Goal: Information Seeking & Learning: Compare options

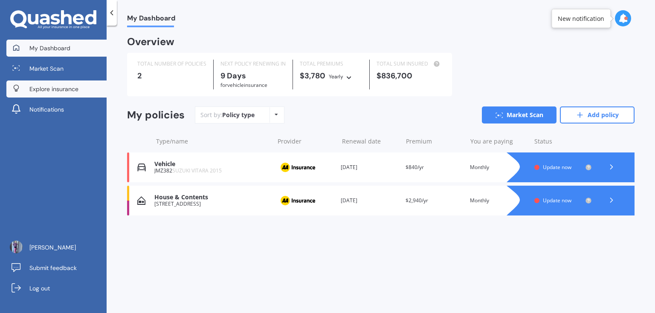
click at [59, 94] on link "Explore insurance" at bounding box center [56, 89] width 100 height 17
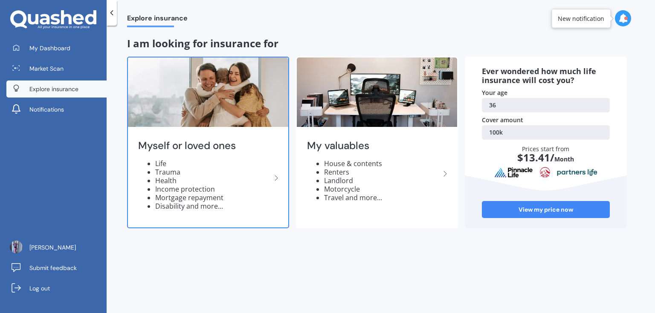
click at [237, 166] on li "Life" at bounding box center [213, 163] width 116 height 9
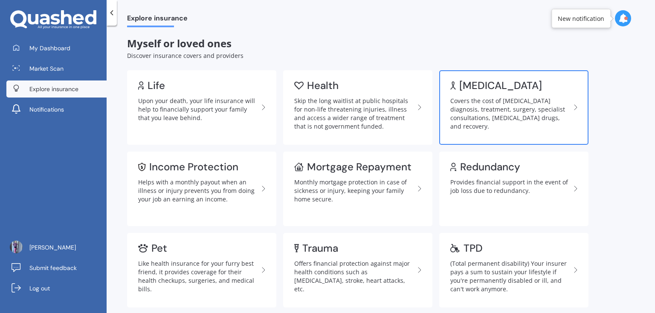
click at [541, 95] on link "[MEDICAL_DATA] Covers the cost of [MEDICAL_DATA] diagnosis, treatment, surgery,…" at bounding box center [513, 107] width 149 height 75
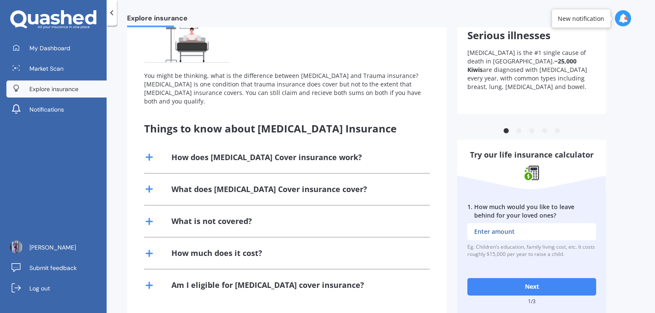
scroll to position [95, 0]
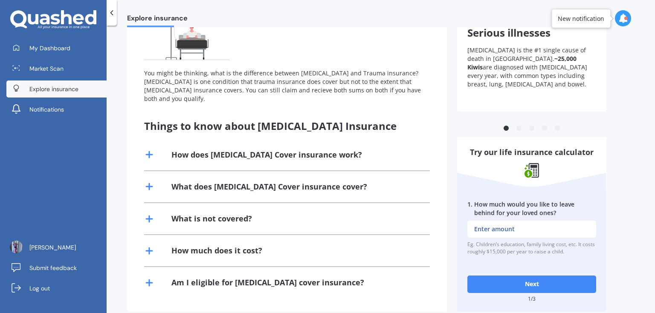
click at [270, 182] on div "What does [MEDICAL_DATA] Cover insurance cover?" at bounding box center [269, 187] width 196 height 11
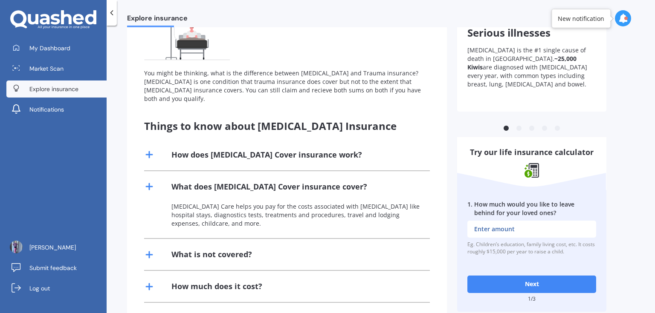
click at [236, 249] on div "What is not covered?" at bounding box center [211, 254] width 81 height 11
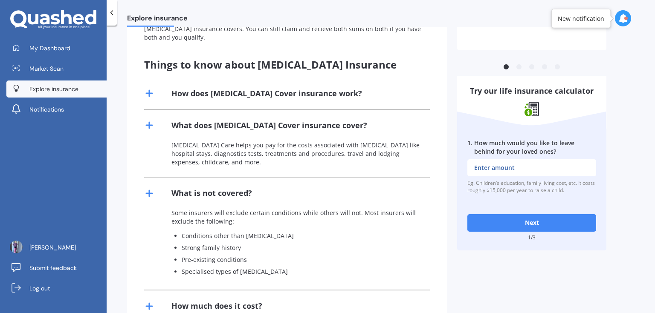
scroll to position [202, 0]
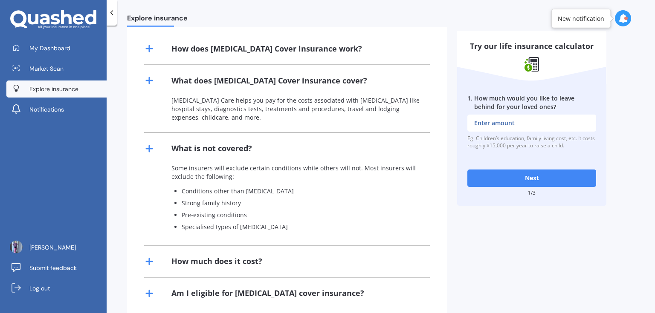
click at [320, 288] on div "Am I eligible for [MEDICAL_DATA] cover insurance?" at bounding box center [267, 293] width 193 height 11
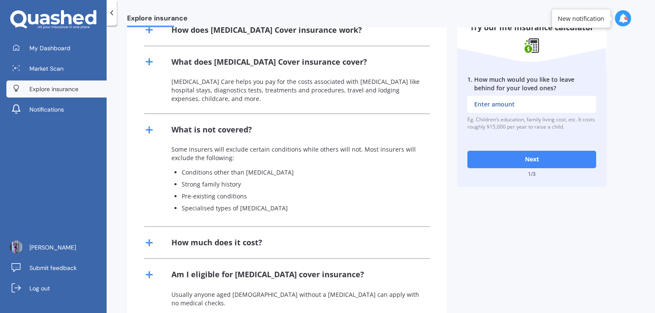
scroll to position [0, 0]
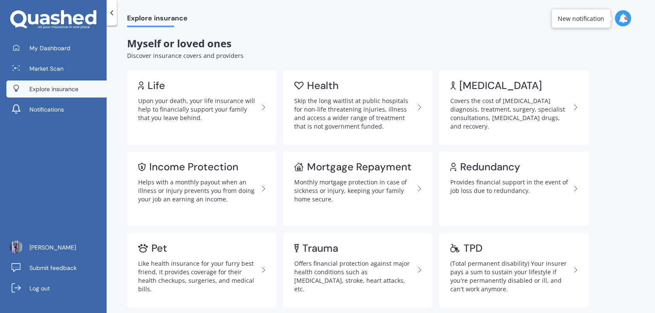
scroll to position [32, 0]
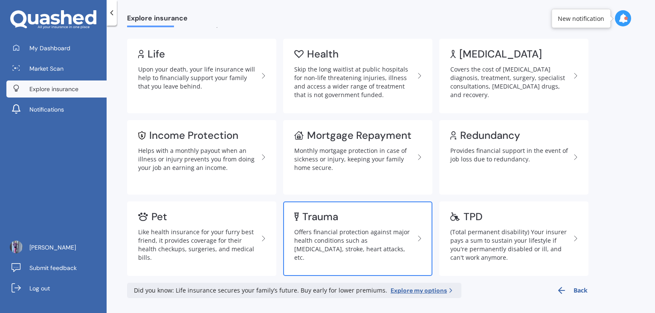
click at [358, 241] on div "Offers financial protection against major health conditions such as [MEDICAL_DA…" at bounding box center [354, 245] width 120 height 34
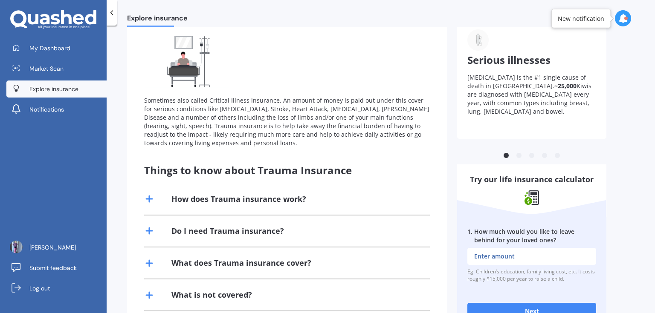
scroll to position [151, 0]
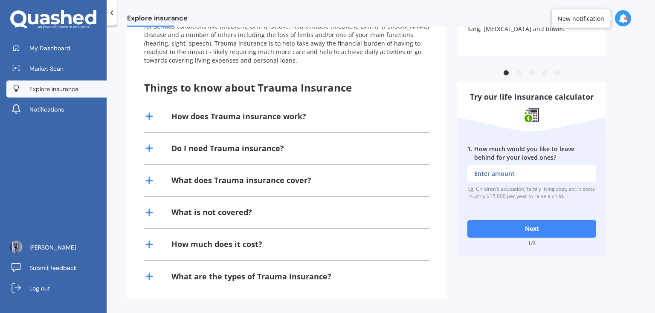
drag, startPoint x: 225, startPoint y: 228, endPoint x: 227, endPoint y: 213, distance: 14.6
click at [225, 225] on div "How does Trauma insurance work? When you are diagnosed with a critical illness …" at bounding box center [287, 196] width 286 height 191
click at [227, 211] on div "What is not covered?" at bounding box center [211, 212] width 81 height 11
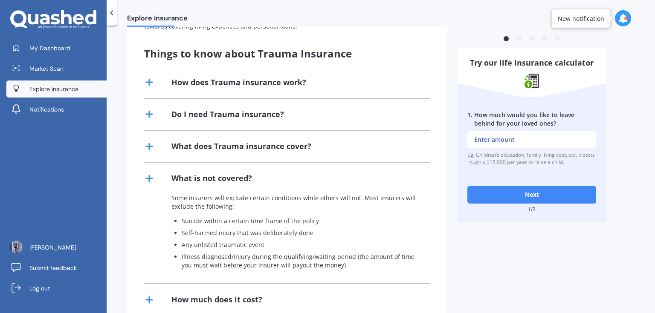
scroll to position [240, 0]
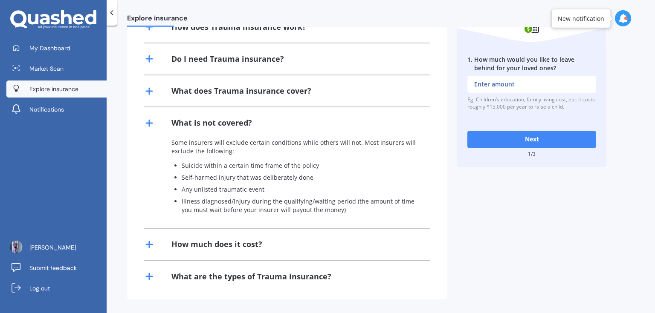
click at [271, 242] on div "How much does it cost?" at bounding box center [287, 244] width 286 height 31
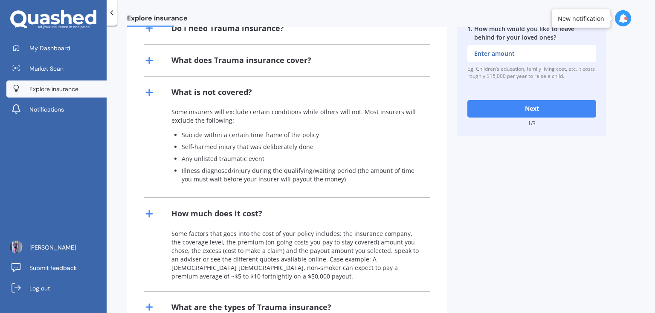
scroll to position [302, 0]
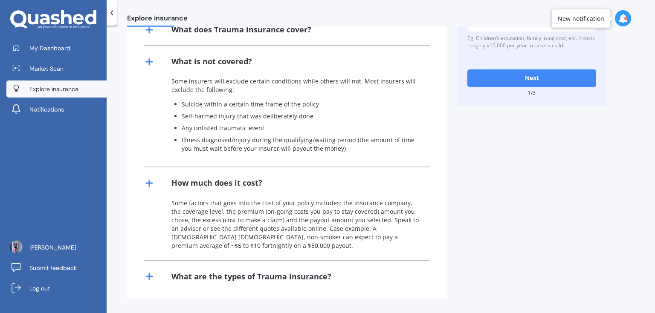
click at [514, 81] on button "Next" at bounding box center [531, 77] width 129 height 17
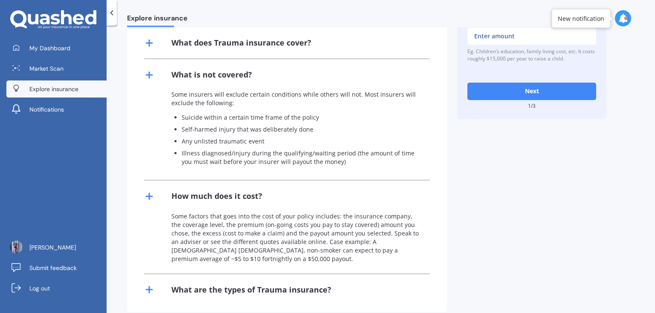
scroll to position [84, 0]
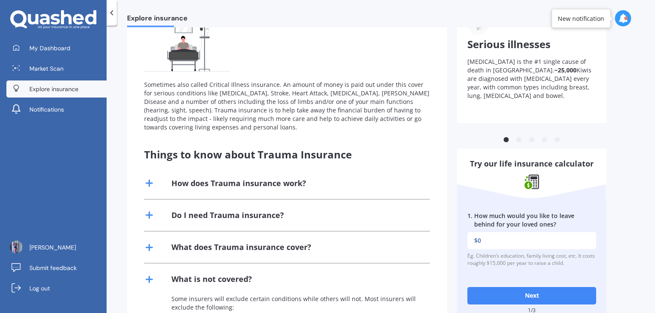
type input "$0"
click at [526, 294] on button "Next" at bounding box center [531, 295] width 129 height 17
click at [521, 245] on input "2 . How much outstanding debt do you have, including mortgage?" at bounding box center [531, 240] width 129 height 17
type input "$250,000"
click at [539, 293] on button "Next" at bounding box center [531, 295] width 129 height 17
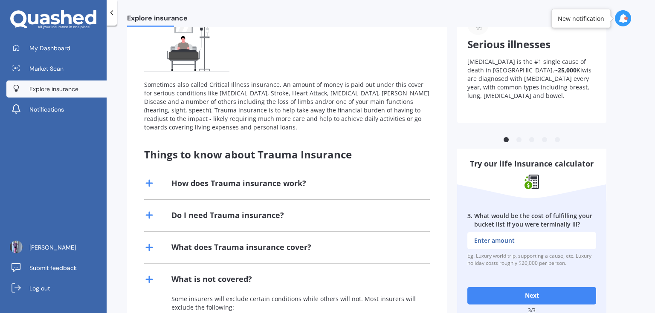
click at [512, 239] on input "3 . What would be the cost of fulfilling your bucket list if you were terminall…" at bounding box center [531, 240] width 129 height 17
type input "$1,000,000"
click at [519, 296] on button "Next" at bounding box center [531, 295] width 129 height 17
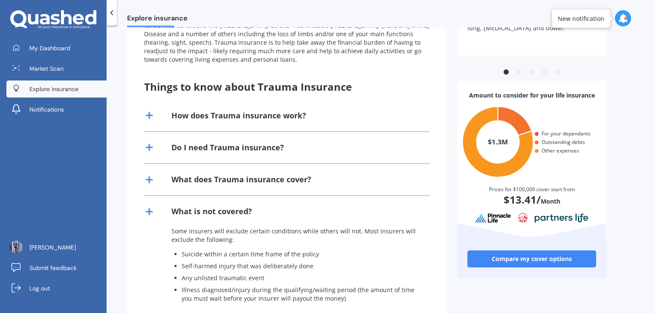
scroll to position [152, 0]
click at [539, 269] on div "Compare my cover options" at bounding box center [531, 259] width 149 height 38
click at [542, 259] on link "Compare my cover options" at bounding box center [531, 258] width 129 height 17
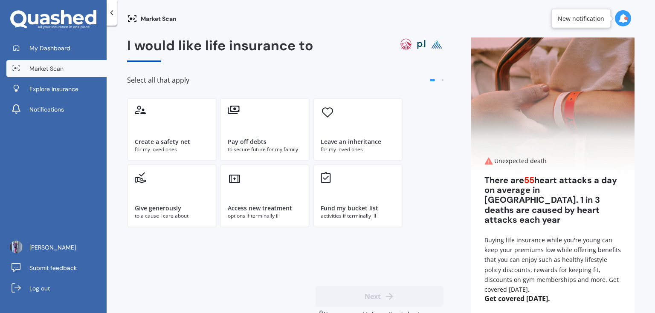
click at [142, 259] on div "I would like life insurance to Select all that apply Create a safety net for my…" at bounding box center [285, 178] width 316 height 281
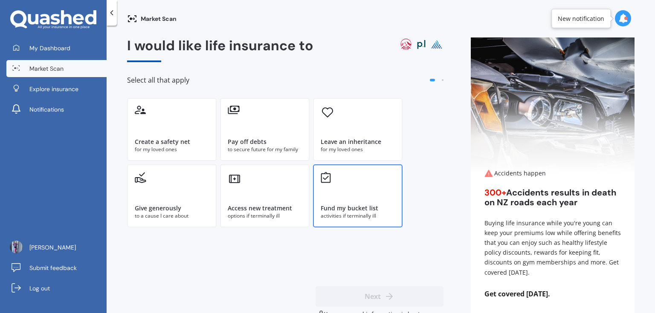
click at [364, 194] on div "Fund my bucket list activities if terminally ill" at bounding box center [357, 195] width 89 height 63
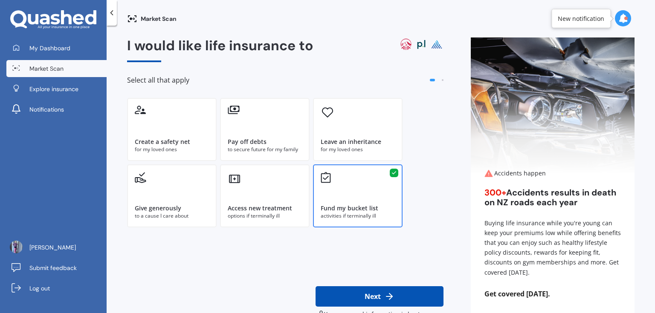
click at [371, 299] on button "Next" at bounding box center [379, 296] width 128 height 20
select select "01"
select select "07"
select select "1989"
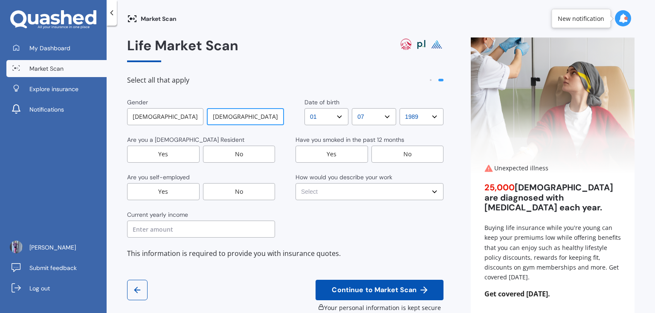
click at [164, 150] on div "Yes" at bounding box center [163, 154] width 72 height 17
click at [228, 182] on div "Are you self-employed" at bounding box center [201, 178] width 148 height 10
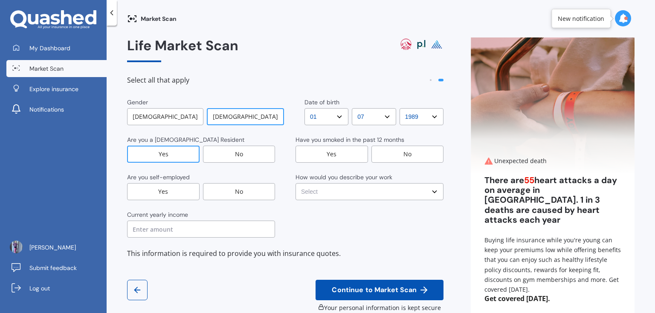
click at [228, 194] on div "No" at bounding box center [239, 191] width 72 height 17
click at [196, 232] on input "text" at bounding box center [201, 229] width 148 height 17
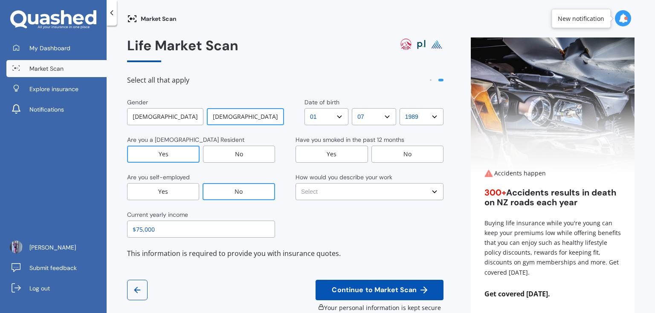
type input "$75,000"
click at [332, 157] on div "Yes" at bounding box center [331, 154] width 72 height 17
click at [357, 194] on select "Select No manual work e.g. lawyer, consultant, engineer Light manual work [PERS…" at bounding box center [369, 191] width 148 height 17
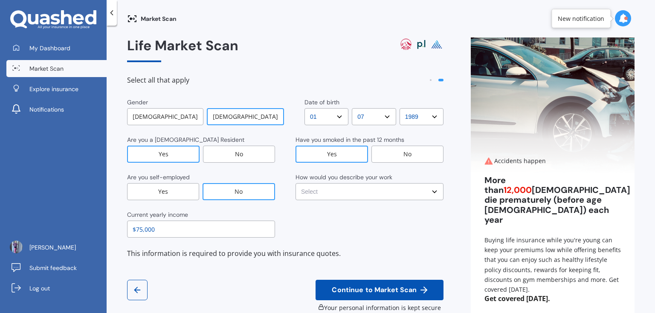
select select "No manual work e.g. lawyer, consultant, engineer"
click at [295, 183] on select "Select No manual work e.g. lawyer, consultant, engineer Light manual work [PERS…" at bounding box center [369, 191] width 148 height 17
click at [374, 293] on span "Continue to Market Scan" at bounding box center [374, 290] width 88 height 8
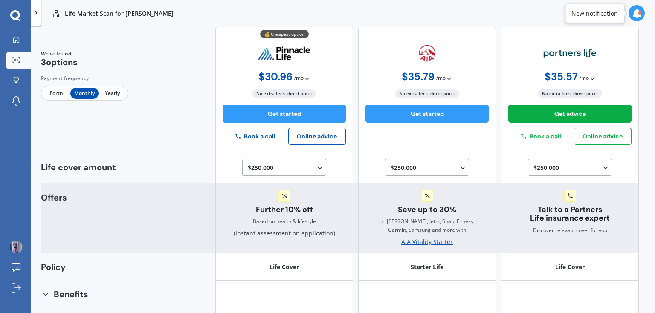
scroll to position [34, 0]
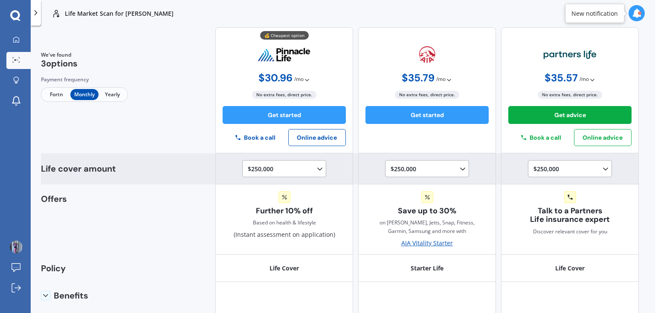
click at [317, 170] on polyline at bounding box center [319, 169] width 4 height 2
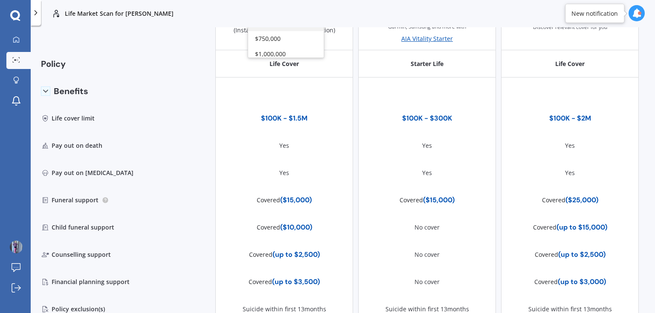
scroll to position [65, 0]
click at [286, 49] on div "$1,000,000" at bounding box center [285, 53] width 75 height 15
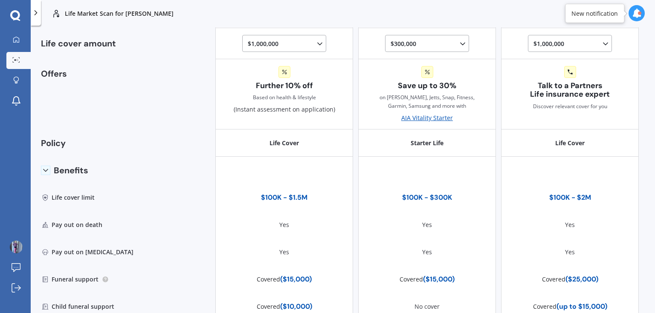
scroll to position [133, 0]
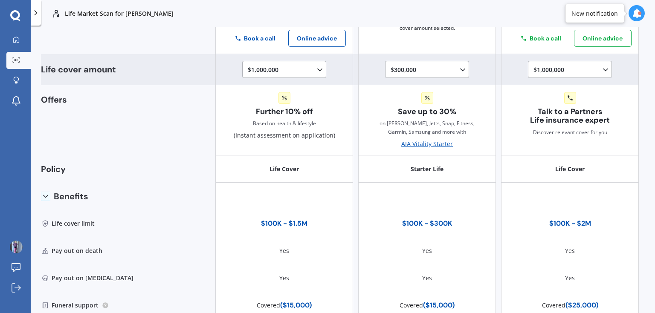
click at [318, 70] on icon at bounding box center [319, 70] width 9 height 9
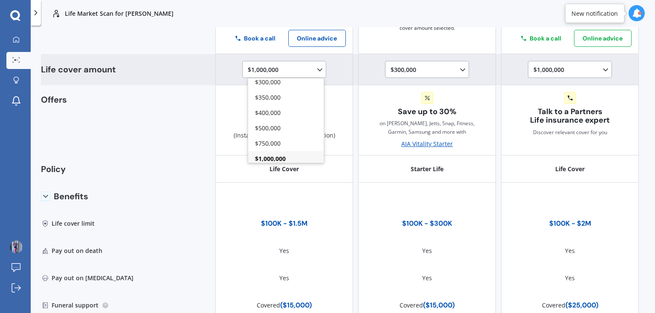
scroll to position [69, 0]
click at [290, 139] on div "$750,000" at bounding box center [285, 139] width 75 height 15
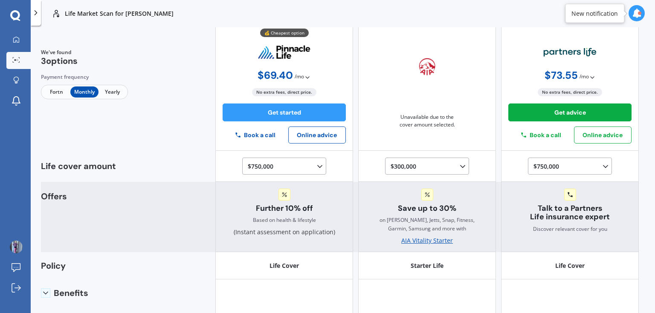
scroll to position [31, 0]
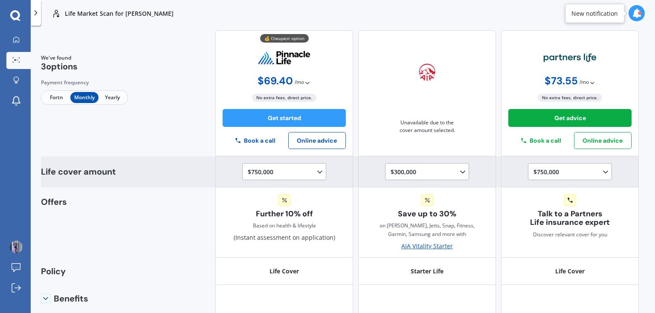
click at [309, 173] on div "$750,000 $100,000 $150,000 $200,000 $250,000 $300,000 $350,000 $400,000 $500,00…" at bounding box center [286, 172] width 76 height 10
click at [281, 228] on div "$500,000" at bounding box center [285, 226] width 75 height 15
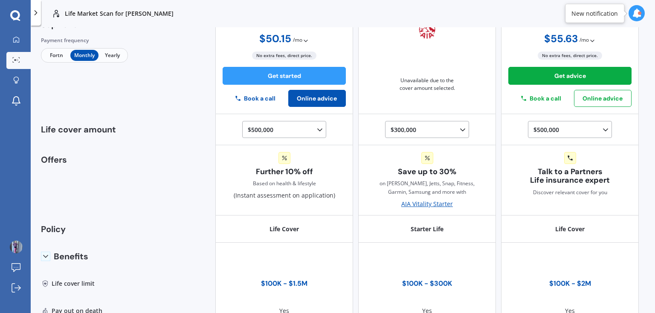
scroll to position [133, 0]
